Goal: Ask a question

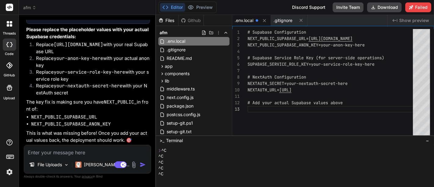
scroll to position [3036, 0]
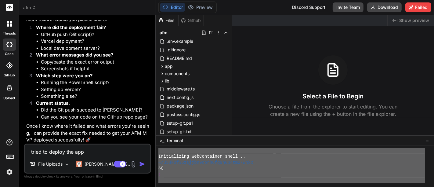
drag, startPoint x: 169, startPoint y: 182, endPoint x: 157, endPoint y: 129, distance: 54.1
click at [157, 129] on div "Files Github afm .env.example .gitignore README.md app account page.tsx ai-magi…" at bounding box center [295, 101] width 278 height 172
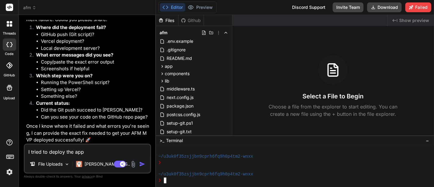
click at [94, 152] on textarea "I tried to deploy the app" at bounding box center [87, 149] width 125 height 11
type textarea "I tried to deploy the app"
type textarea "x"
paste textarea "Skip to Main Content Accessibility Overview Zoom Logo 13164 CIS 100 F Intro to …"
type textarea "I tried to deploy the app Skip to Main Content Accessibility Overview Zoom Logo…"
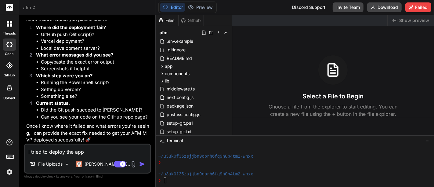
type textarea "x"
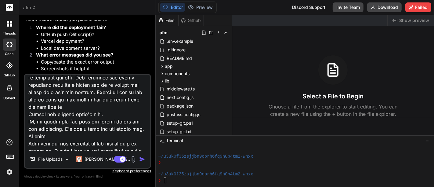
scroll to position [6387, 0]
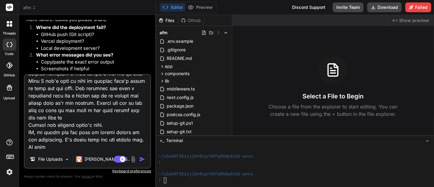
type textarea "I tried to deploy the app"
type textarea "x"
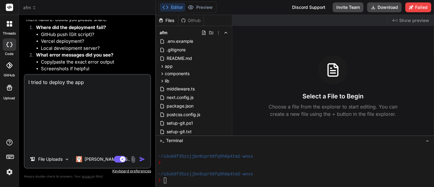
scroll to position [0, 0]
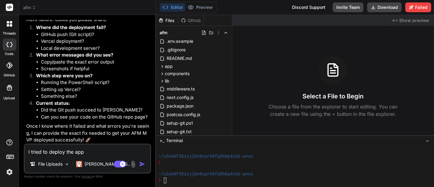
type textarea "I tried to deploy the app"
click at [186, 166] on div at bounding box center [291, 168] width 267 height 6
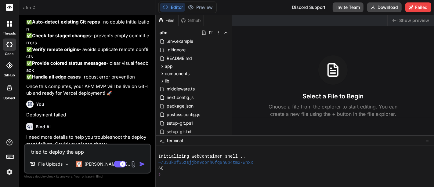
scroll to position [1107, 0]
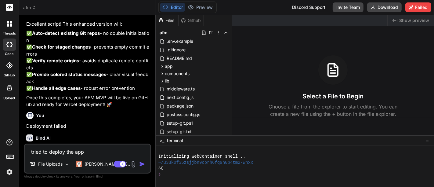
click at [184, 20] on icon at bounding box center [183, 20] width 5 height 5
click at [31, 7] on span "afm" at bounding box center [29, 8] width 13 height 6
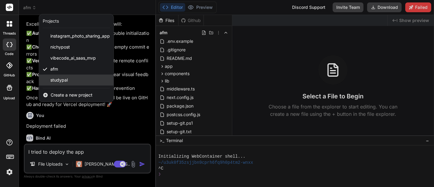
click at [58, 78] on span "studypal" at bounding box center [58, 80] width 17 height 6
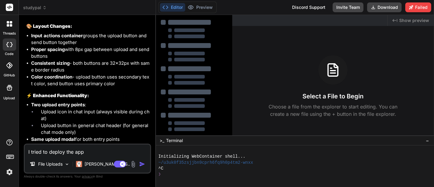
scroll to position [1201, 0]
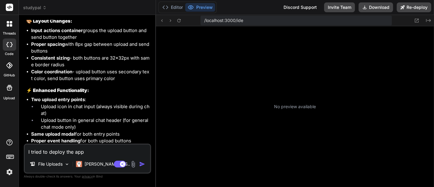
type textarea "x"
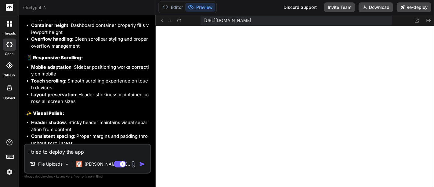
scroll to position [1771, 0]
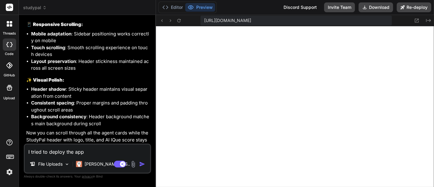
drag, startPoint x: 90, startPoint y: 151, endPoint x: 21, endPoint y: 150, distance: 68.7
click at [21, 150] on div "Bind AI Web Search Created with Pixso. Code Generator You my site is appearing …" at bounding box center [87, 100] width 137 height 171
type textarea "o"
type textarea "x"
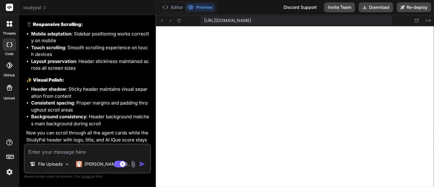
type textarea "s"
type textarea "x"
type textarea "so"
type textarea "x"
type textarea "so"
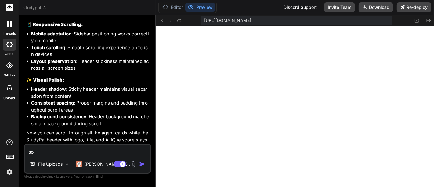
type textarea "x"
type textarea "so t"
type textarea "x"
type textarea "so th"
type textarea "x"
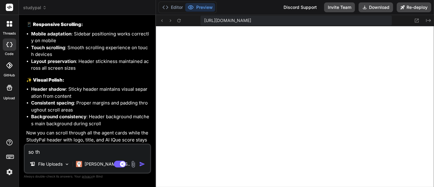
type textarea "so the"
type textarea "x"
type textarea "so the"
type textarea "x"
type textarea "so the t"
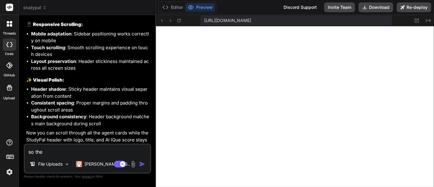
type textarea "x"
type textarea "so the to"
type textarea "x"
type textarea "so the top"
type textarea "x"
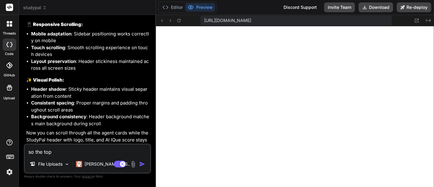
type textarea "so the top"
type textarea "x"
type textarea "so the top h"
type textarea "x"
type textarea "so the top he"
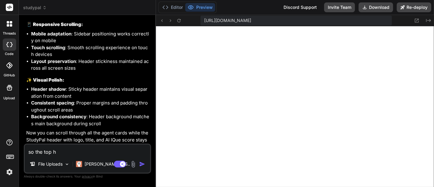
type textarea "x"
type textarea "so the top hea"
type textarea "x"
type textarea "so the top head"
type textarea "x"
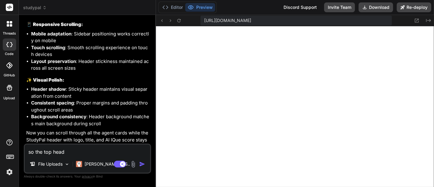
type textarea "so the top heade"
type textarea "x"
type textarea "so the top header"
type textarea "x"
type textarea "so the top header"
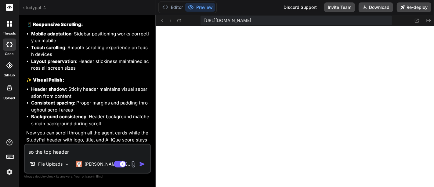
type textarea "x"
type textarea "so the top header n"
type textarea "x"
type textarea "so the top header na"
type textarea "x"
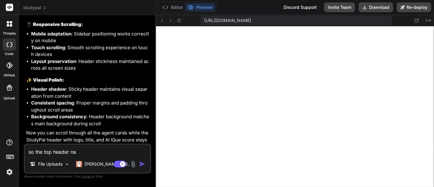
type textarea "so the top header nav"
type textarea "x"
type textarea "so the top header nav"
type textarea "x"
type textarea "so the top header nav i"
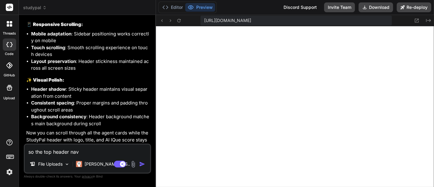
type textarea "x"
type textarea "so the top header nav is"
type textarea "x"
type textarea "so the top header nav is"
type textarea "x"
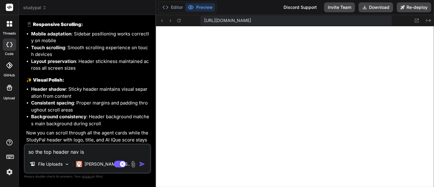
type textarea "so the top header nav is s"
type textarea "x"
type textarea "so the top header nav is st"
type textarea "x"
type textarea "so the top header nav is sti"
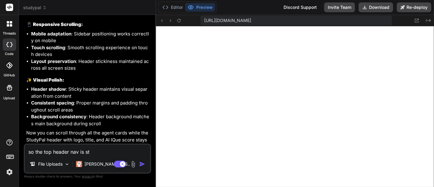
type textarea "x"
type textarea "so the top header nav is stil"
type textarea "x"
type textarea "so the top header nav is still"
type textarea "x"
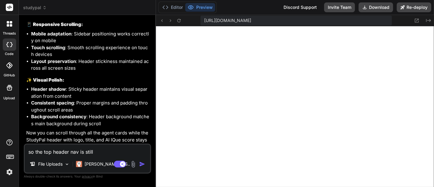
type textarea "so the top header nav is still"
type textarea "x"
type textarea "so the top header nav is still c"
type textarea "x"
type textarea "so the top header nav is still co"
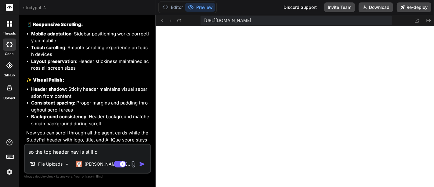
type textarea "x"
type textarea "so the top header nav is still c"
type textarea "x"
type textarea "so the top header nav is still"
type textarea "x"
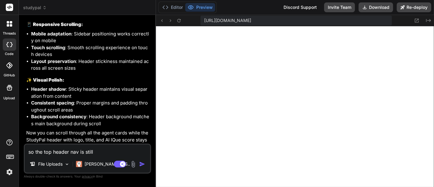
type textarea "so the top header nav is still f"
type textarea "x"
type textarea "so the top header nav is still fo"
type textarea "x"
type textarea "so the top header nav is still fol"
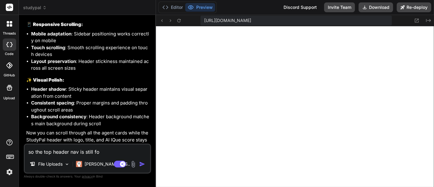
type textarea "x"
type textarea "so the top header nav is still foll"
type textarea "x"
type textarea "so the top header nav is still follo"
type textarea "x"
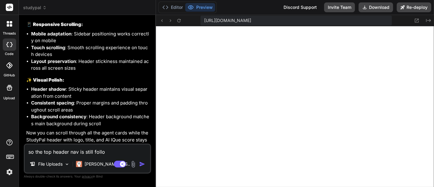
type textarea "so the top header nav is still follow"
type textarea "x"
type textarea "so the top header nav is still followi"
type textarea "x"
type textarea "so the top header nav is still followin"
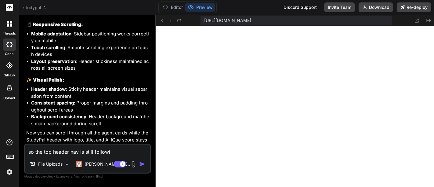
type textarea "x"
type textarea "so the top header nav is still following"
type textarea "x"
type textarea "so the top header nav is still following"
type textarea "x"
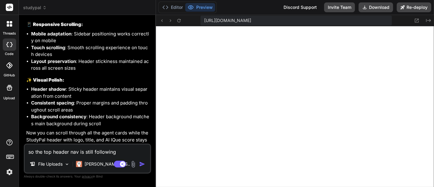
type textarea "so the top header nav is still following m"
type textarea "x"
type textarea "so the top header nav is still following me"
type textarea "x"
type textarea "so the top header nav is still following me"
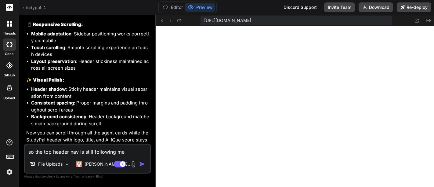
type textarea "x"
type textarea "so the top header nav is still following me w"
type textarea "x"
type textarea "so the top header nav is still following me wh"
type textarea "x"
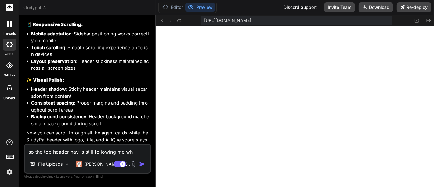
type textarea "so the top header nav is still following me whe"
type textarea "x"
type textarea "so the top header nav is still following me when"
type textarea "x"
type textarea "so the top header nav is still following me when"
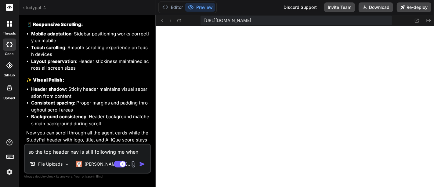
type textarea "x"
type textarea "so the top header nav is still following me when i"
type textarea "x"
type textarea "so the top header nav is still following me when i"
type textarea "x"
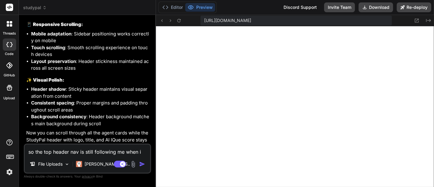
type textarea "so the top header nav is still following me when i s"
type textarea "x"
type textarea "so the top header nav is still following me when i sr"
type textarea "x"
type textarea "so the top header nav is still following me when i s"
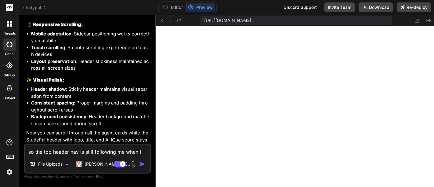
type textarea "x"
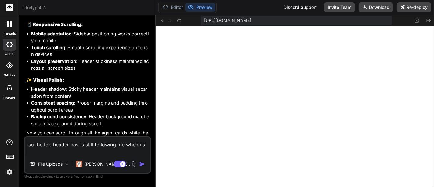
type textarea "so the top header nav is still following me when i sc"
type textarea "x"
type textarea "so the top header nav is still following me when i scr"
type textarea "x"
type textarea "so the top header nav is still following me when i scro"
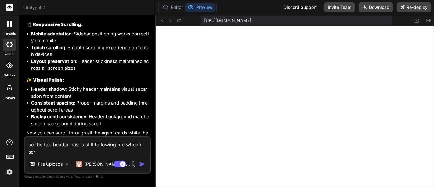
type textarea "x"
type textarea "so the top header nav is still following me when i scrol"
type textarea "x"
type textarea "so the top header nav is still following me when i scrol"
type textarea "x"
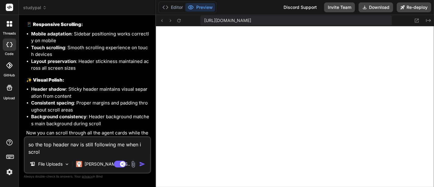
type textarea "so the top header nav is still following me when i scrol"
type textarea "x"
type textarea "so the top header nav is still following me when i scroll"
type textarea "x"
type textarea "so the top header nav is still following me when i scroll"
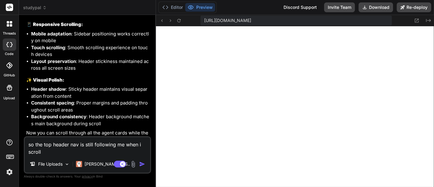
type textarea "x"
type textarea "so the top header nav is still following me when i scroll d"
type textarea "x"
type textarea "so the top header nav is still following me when i scroll do"
type textarea "x"
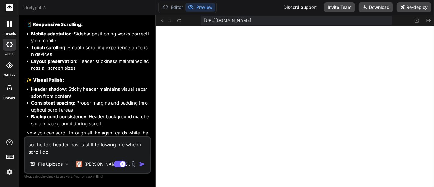
type textarea "so the top header nav is still following me when i scroll dow"
type textarea "x"
type textarea "so the top header nav is still following me when i scroll down"
type textarea "x"
type textarea "so the top header nav is still following me when i scroll down"
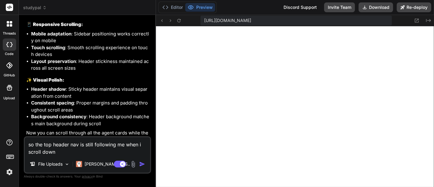
type textarea "x"
type textarea "so the top header nav is still following me when i scroll down t"
type textarea "x"
type textarea "so the top header nav is still following me when i scroll down th"
type textarea "x"
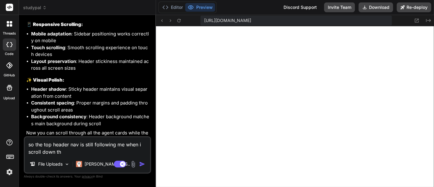
type textarea "so the top header nav is still following me when i scroll down the"
type textarea "x"
type textarea "so the top header nav is still following me when i scroll down the"
type textarea "x"
type textarea "so the top header nav is still following me when i scroll down the p"
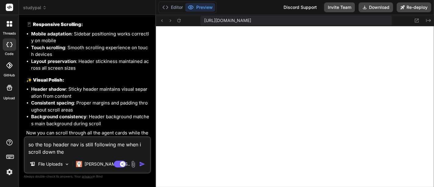
type textarea "x"
type textarea "so the top header nav is still following me when i scroll down the pa"
type textarea "x"
type textarea "so the top header nav is still following me when i scroll down the pae"
type textarea "x"
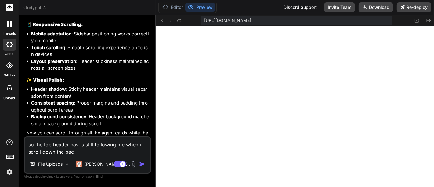
type textarea "so the top header nav is still following me when i scroll down the pa"
type textarea "x"
type textarea "so the top header nav is still following me when i scroll down the pag"
type textarea "x"
type textarea "so the top header nav is still following me when i scroll down the page"
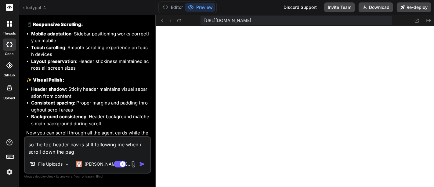
type textarea "x"
type textarea "so the top header nav is still following me when i scroll down the page."
type textarea "x"
type textarea "so the top header nav is still following me when i scroll down the page."
type textarea "x"
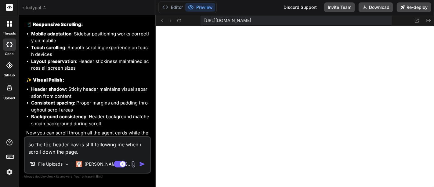
type textarea "so the top header nav is still following me when i scroll down the page. P"
type textarea "x"
type textarea "so the top header nav is still following me when i scroll down the page. Pl"
type textarea "x"
type textarea "so the top header nav is still following me when i scroll down the page. Ple"
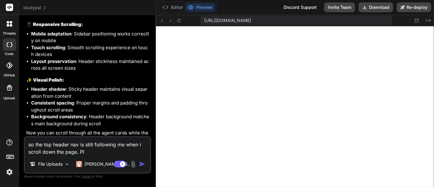
type textarea "x"
type textarea "so the top header nav is still following me when i scroll down the page. Plea"
type textarea "x"
type textarea "so the top header nav is still following me when i scroll down the page. Pleas"
type textarea "x"
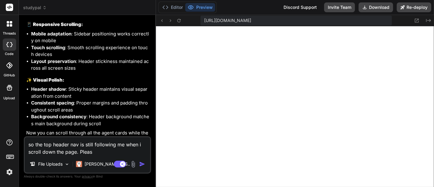
type textarea "so the top header nav is still following me when i scroll down the page. Pleas"
type textarea "x"
type textarea "so the top header nav is still following me when i scroll down the page. Pleas"
type textarea "x"
type textarea "so the top header nav is still following me when i scroll down the page. Please"
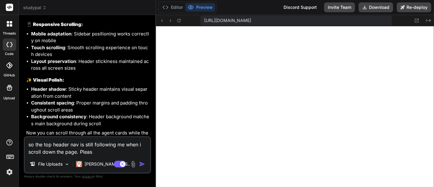
type textarea "x"
type textarea "so the top header nav is still following me when i scroll down the page. Please"
type textarea "x"
type textarea "so the top header nav is still following me when i scroll down the page. Please…"
type textarea "x"
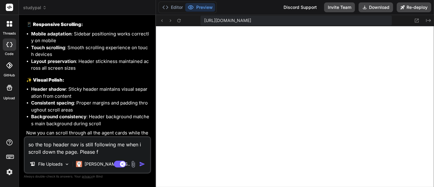
type textarea "so the top header nav is still following me when i scroll down the page. Please…"
type textarea "x"
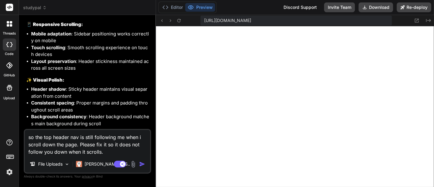
click at [132, 162] on img at bounding box center [133, 163] width 7 height 7
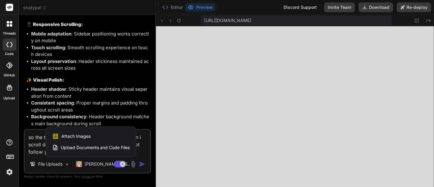
click at [93, 133] on div "Attach Images Image attachments are only supported in Claude and Gemini models." at bounding box center [91, 136] width 78 height 12
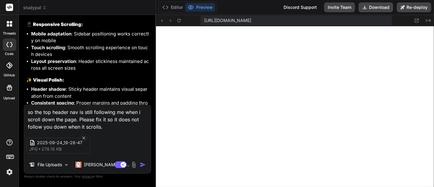
click at [145, 163] on img "button" at bounding box center [143, 164] width 6 height 6
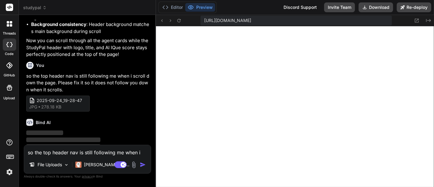
scroll to position [1868, 0]
